Goal: Information Seeking & Learning: Learn about a topic

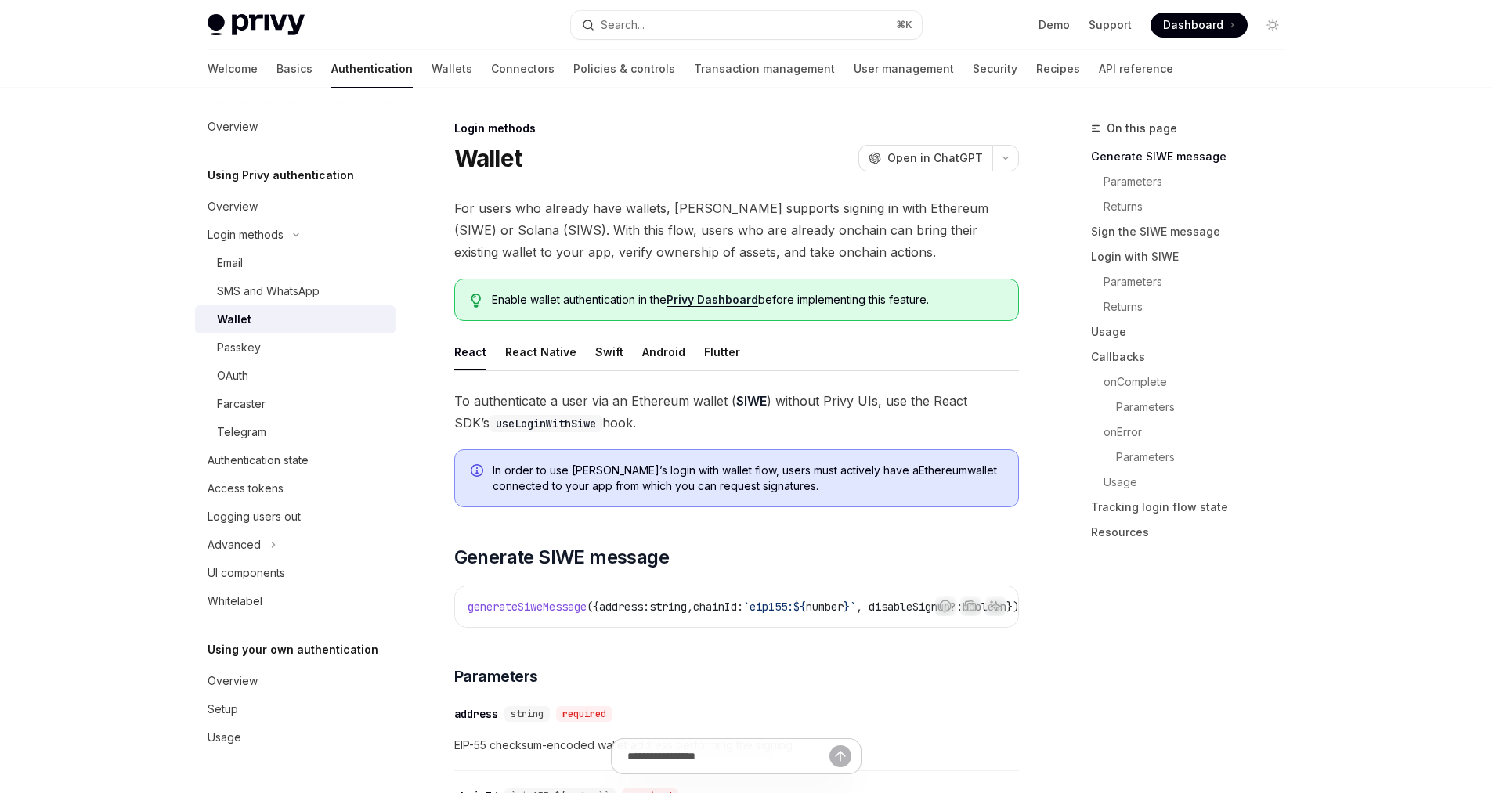
type textarea "*"
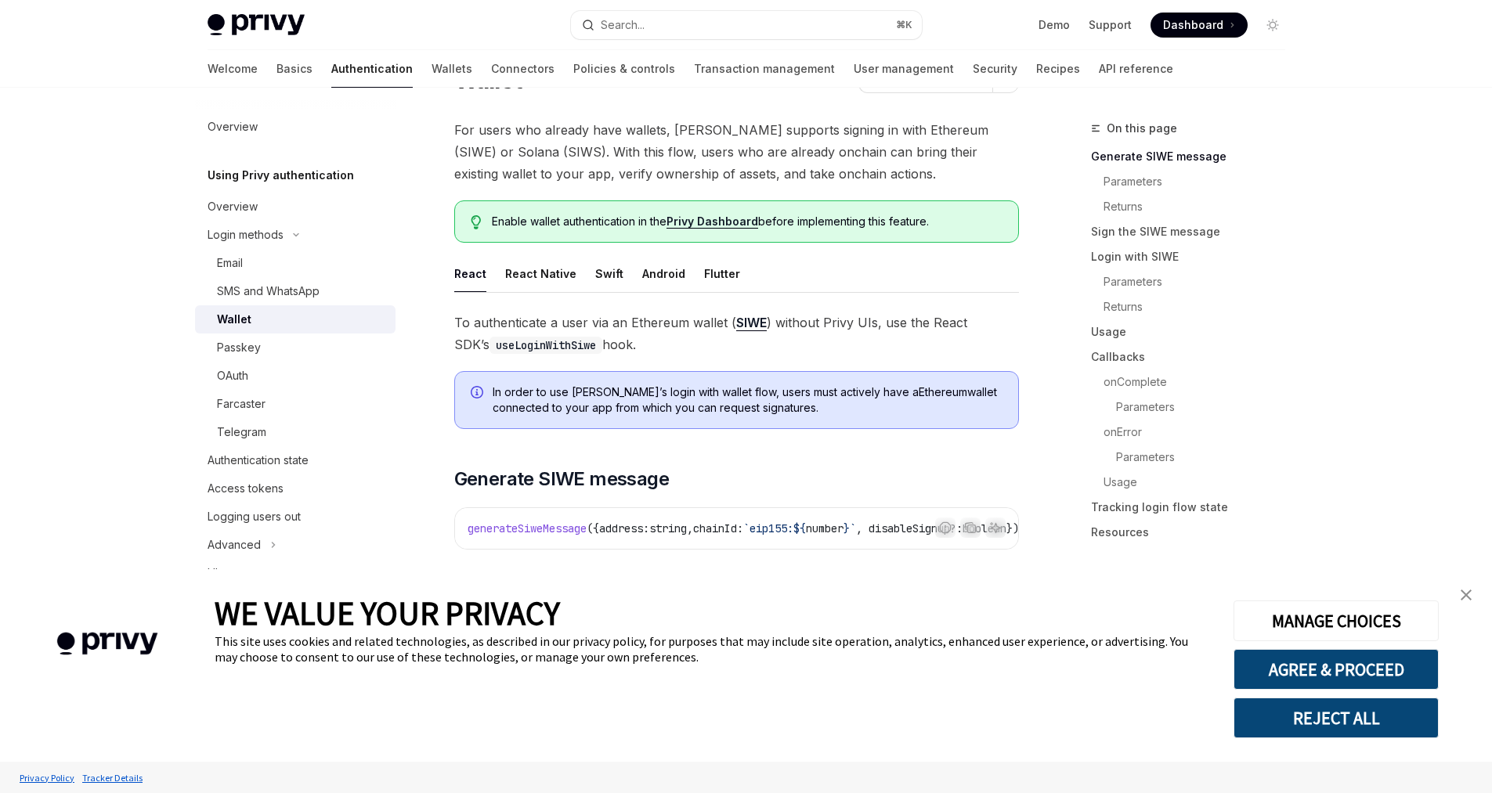
scroll to position [157, 0]
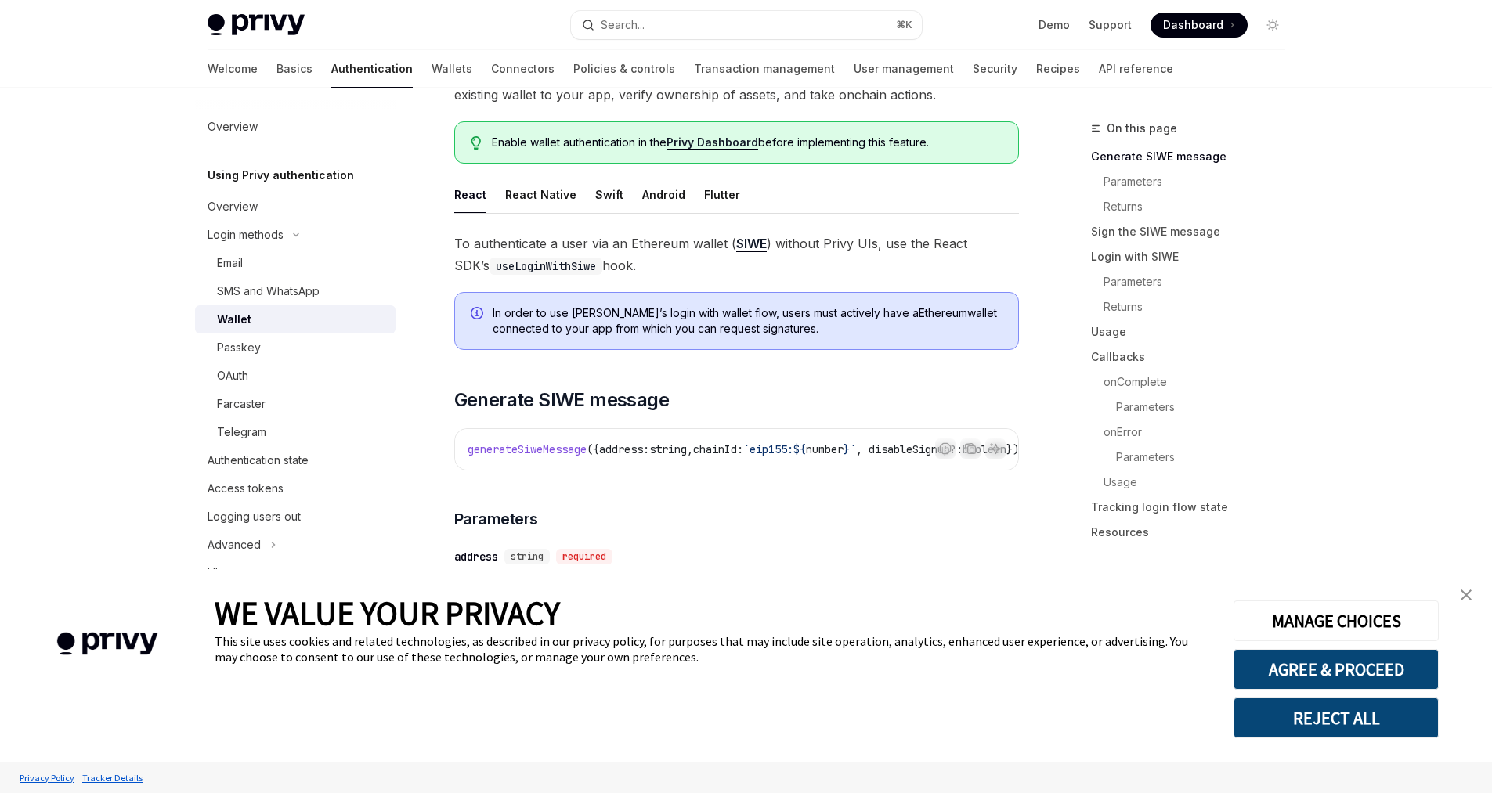
click at [1464, 590] on img "close banner" at bounding box center [1466, 595] width 11 height 11
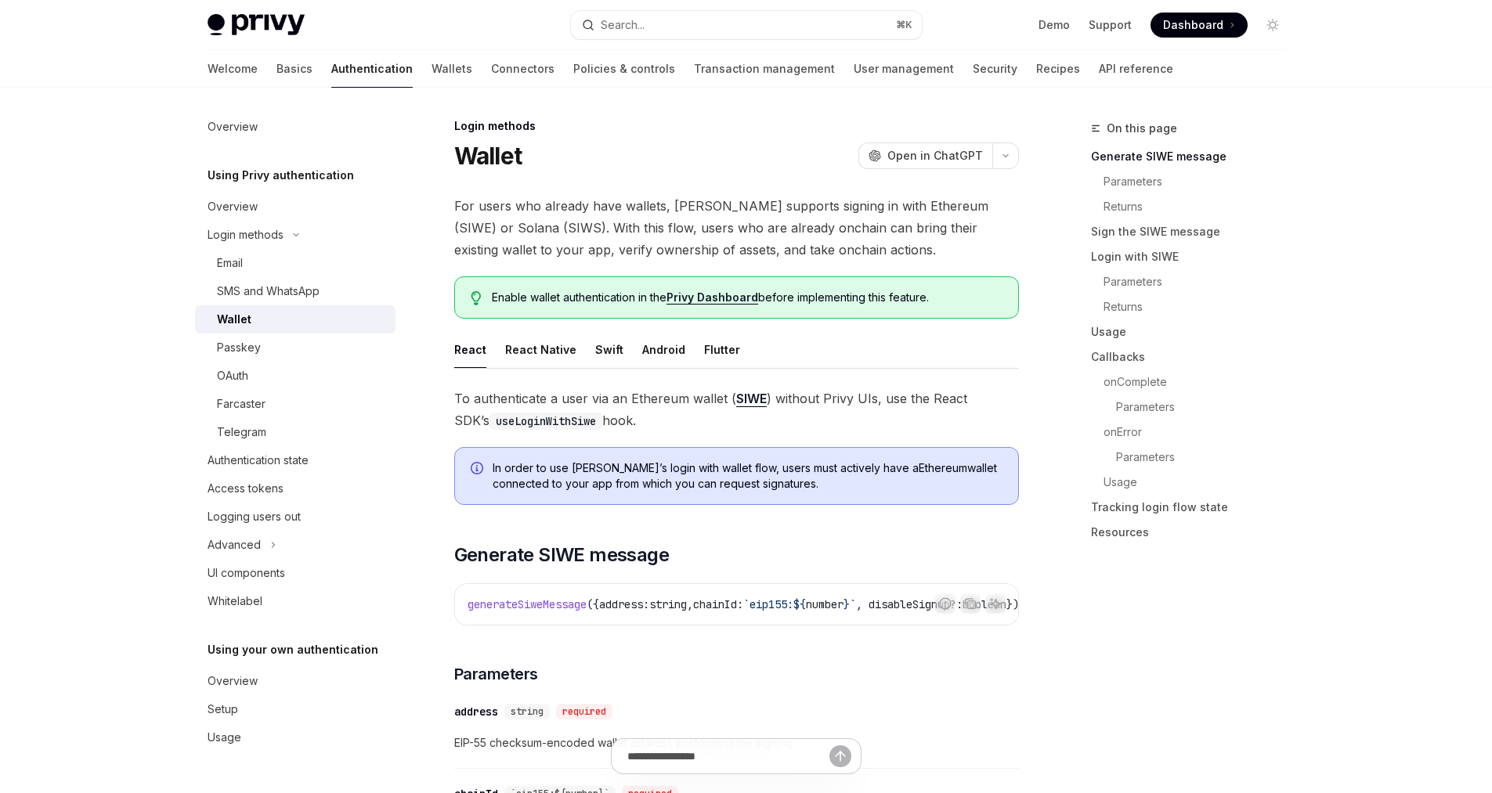
scroll to position [0, 0]
click at [1056, 20] on link "Demo" at bounding box center [1054, 25] width 31 height 16
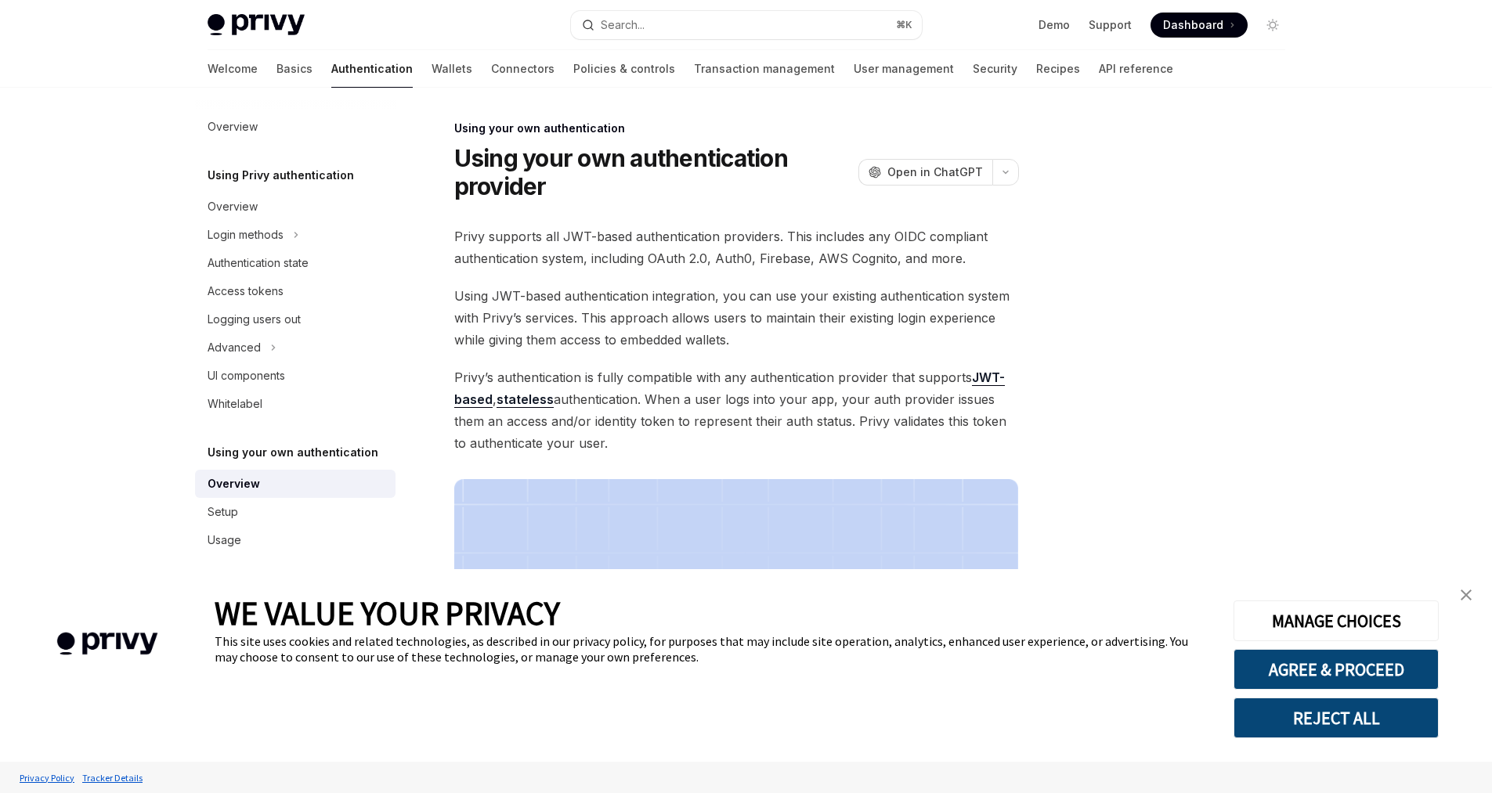
type textarea "*"
